Goal: Check status: Check status

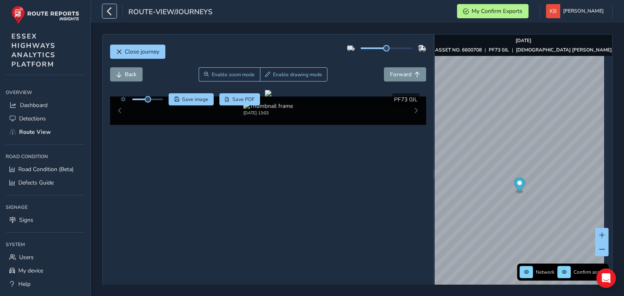
click at [108, 11] on icon "button" at bounding box center [109, 11] width 9 height 14
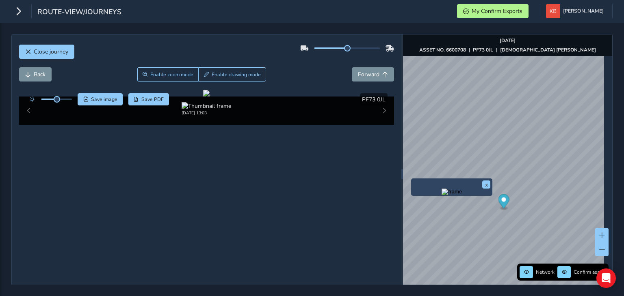
click at [396, 190] on div "Close journey Back Enable zoom mode Enable drawing mode Forward Click and Drag …" at bounding box center [206, 174] width 389 height 279
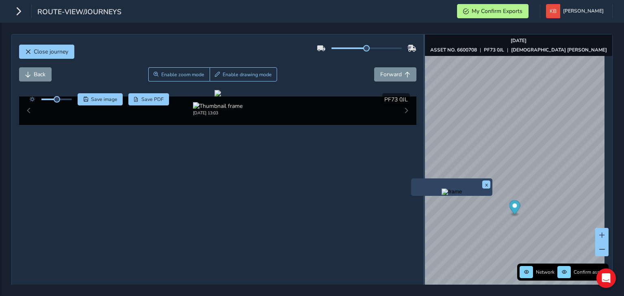
drag, startPoint x: 397, startPoint y: 186, endPoint x: 419, endPoint y: 186, distance: 21.9
click at [419, 186] on div "Close journey Back Enable zoom mode Enable drawing mode Forward Click and Drag …" at bounding box center [311, 174] width 601 height 280
